Goal: Task Accomplishment & Management: Use online tool/utility

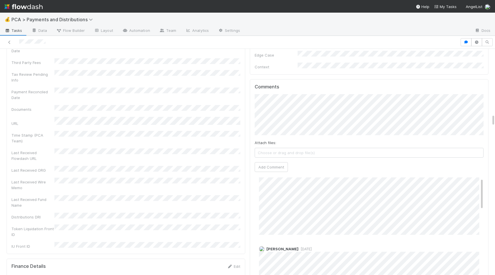
scroll to position [18, 0]
click at [264, 162] on button "Add Comment" at bounding box center [271, 167] width 33 height 10
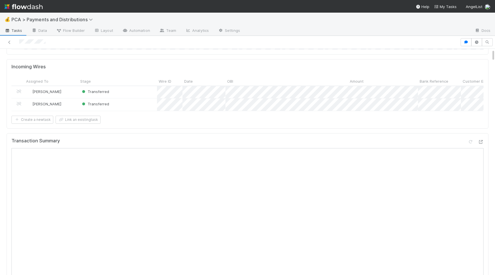
scroll to position [0, 0]
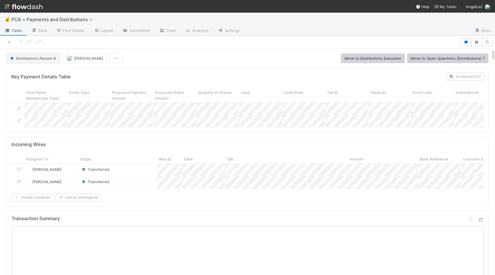
click at [46, 60] on span "Distributions Review B" at bounding box center [32, 58] width 47 height 5
click at [56, 72] on div "Distributions Execution" at bounding box center [45, 72] width 81 height 10
drag, startPoint x: 18, startPoint y: 42, endPoint x: 35, endPoint y: 39, distance: 17.4
click at [35, 39] on div at bounding box center [230, 42] width 456 height 8
